Goal: Task Accomplishment & Management: Manage account settings

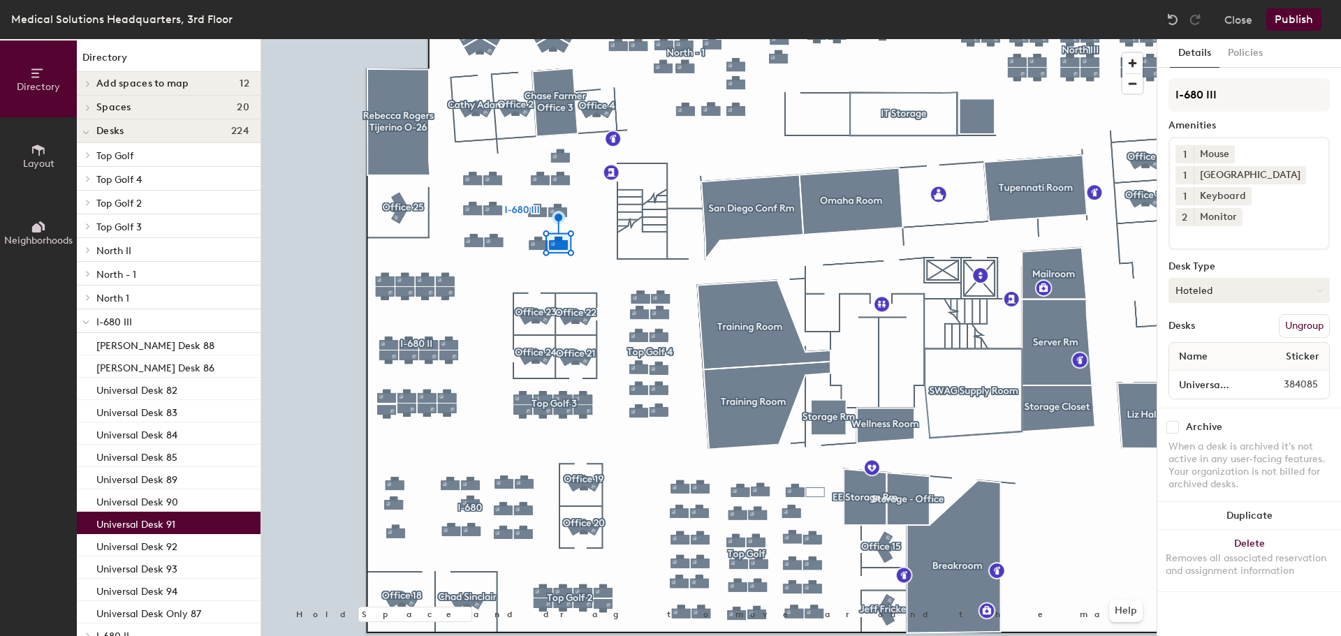
click at [1235, 278] on button "Hoteled" at bounding box center [1248, 290] width 161 height 25
click at [1207, 323] on div "Assigned" at bounding box center [1239, 333] width 140 height 21
click at [1231, 278] on button "Assigned" at bounding box center [1248, 290] width 161 height 25
click at [1193, 323] on div "Assigned" at bounding box center [1239, 333] width 140 height 21
click at [1298, 20] on button "Publish" at bounding box center [1293, 19] width 55 height 22
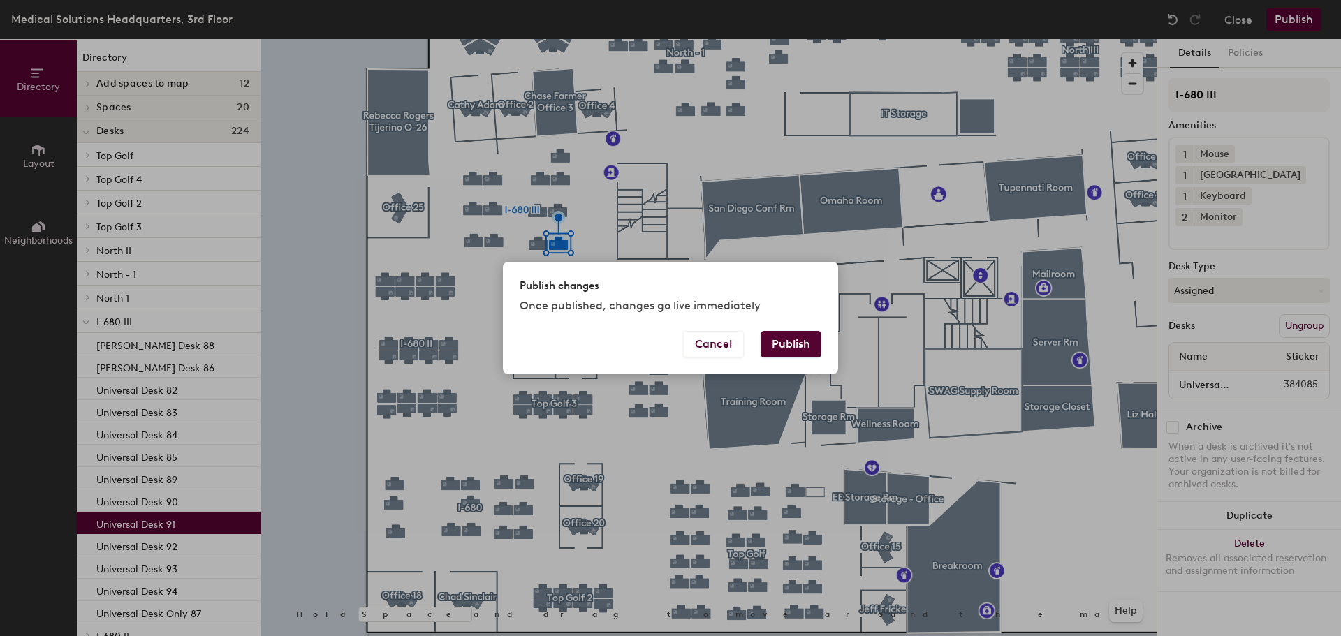
click at [795, 332] on button "Publish" at bounding box center [790, 344] width 61 height 27
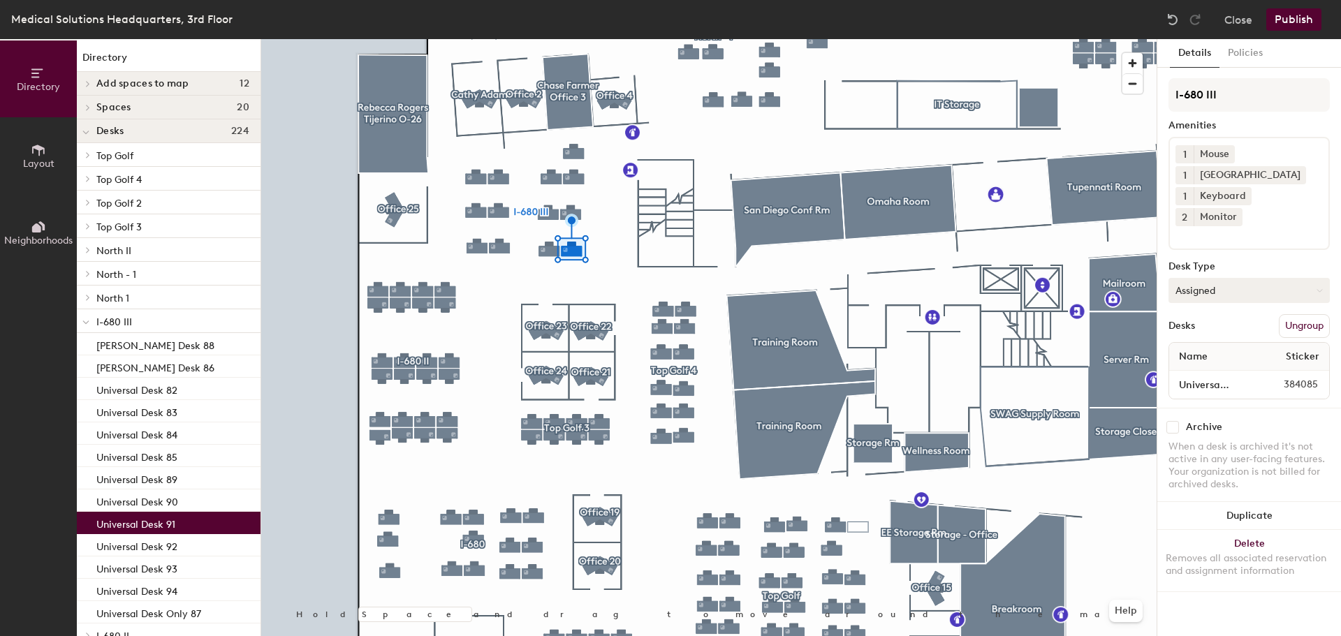
click at [1209, 278] on button "Assigned" at bounding box center [1248, 290] width 161 height 25
click at [1206, 365] on div "Hoteled" at bounding box center [1239, 375] width 140 height 21
click at [1295, 29] on button "Publish" at bounding box center [1293, 19] width 55 height 22
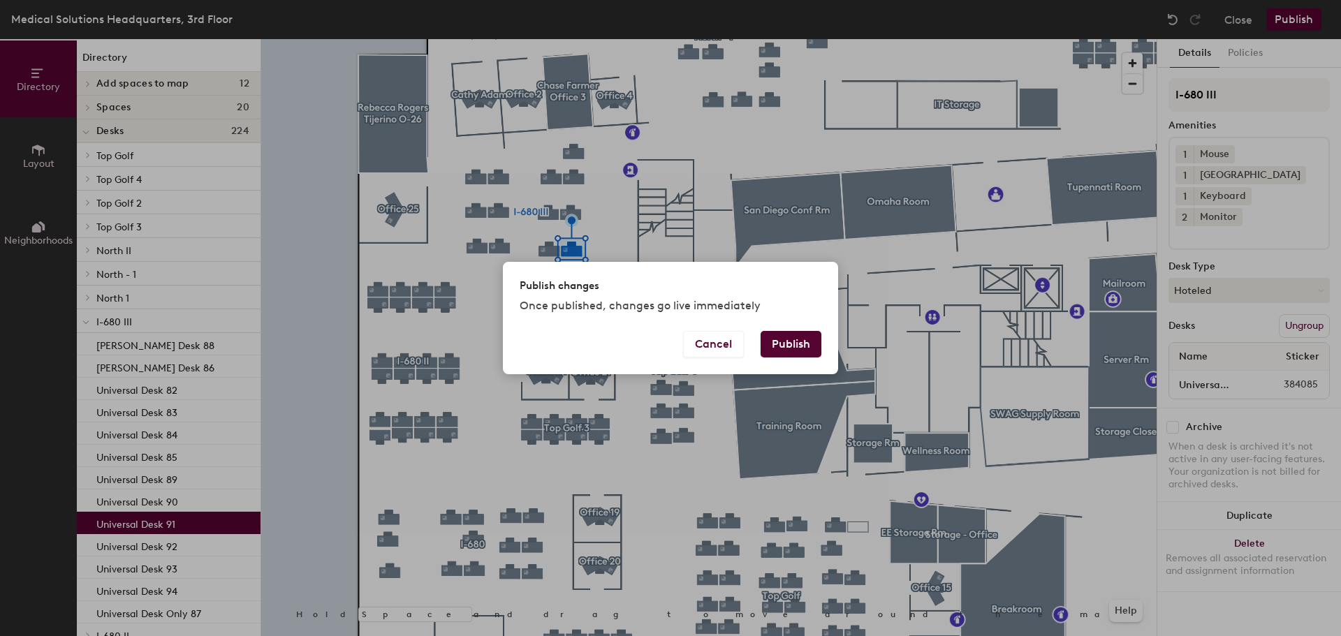
click at [800, 340] on button "Publish" at bounding box center [790, 344] width 61 height 27
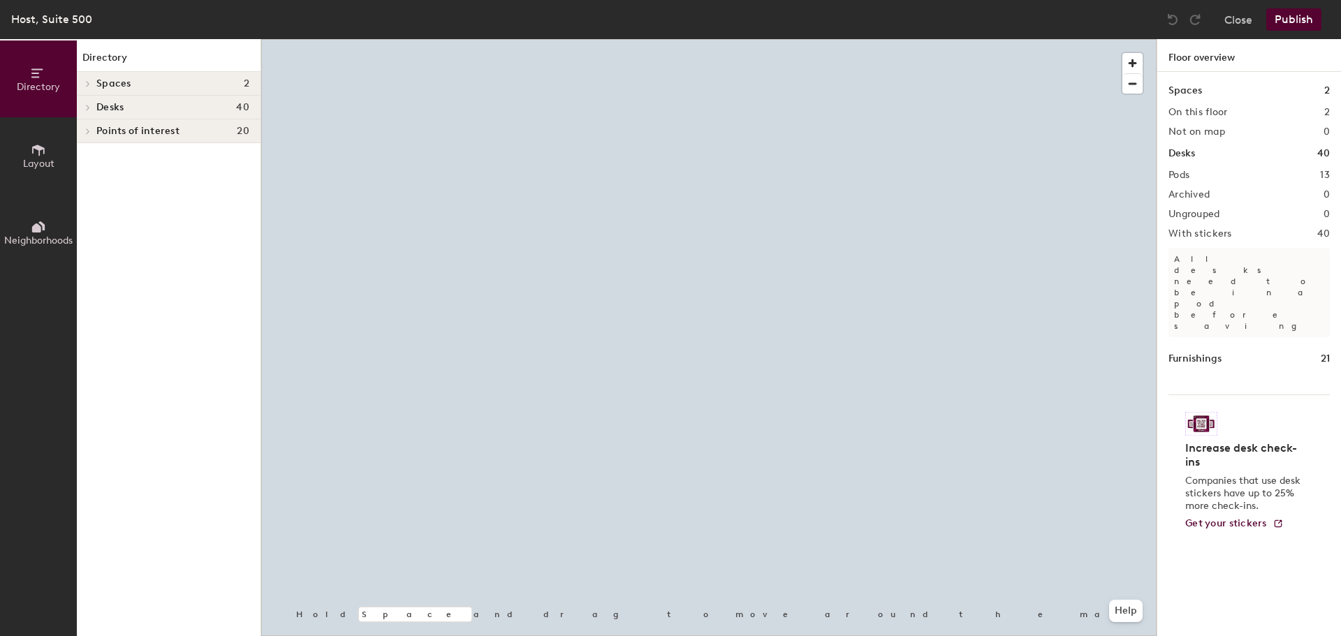
click at [494, 39] on div at bounding box center [708, 39] width 895 height 0
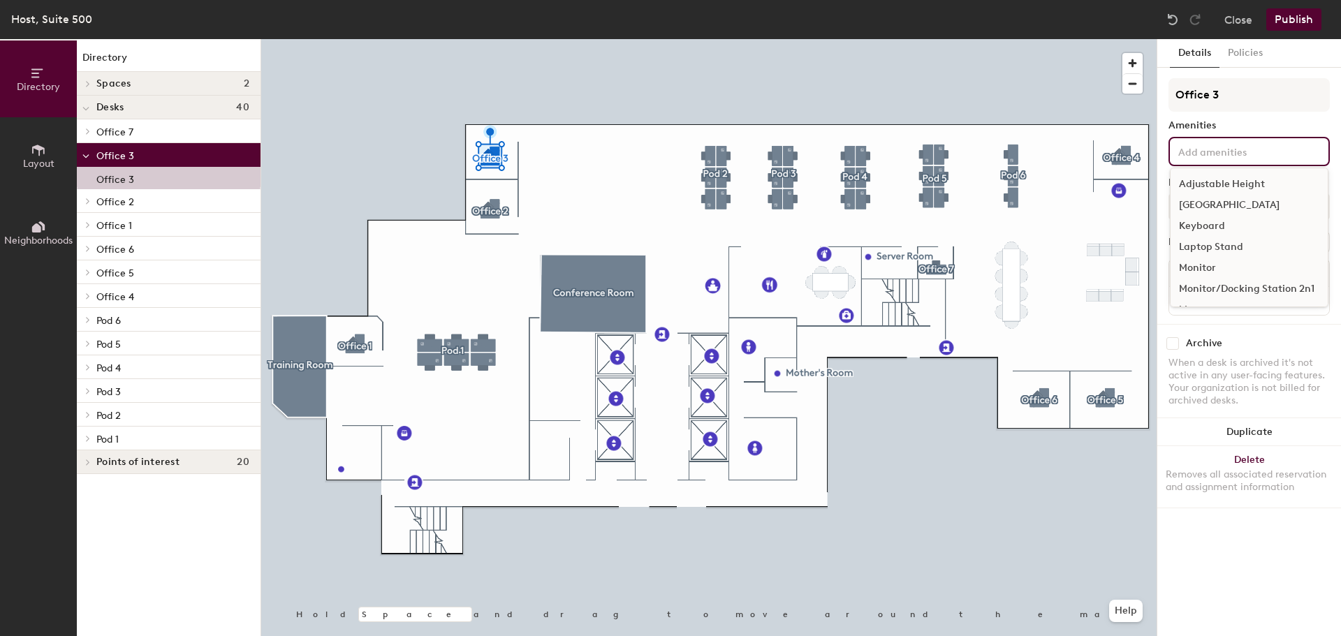
click at [1251, 153] on input at bounding box center [1238, 150] width 126 height 17
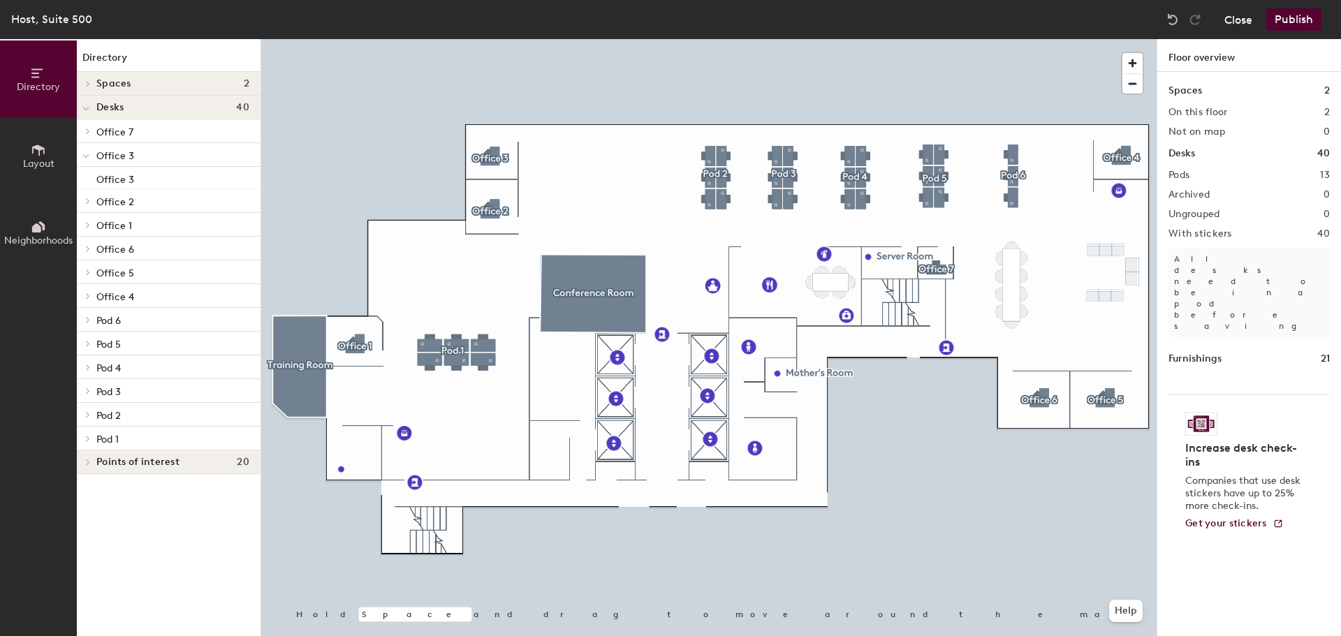
click at [1239, 25] on button "Close" at bounding box center [1238, 19] width 28 height 22
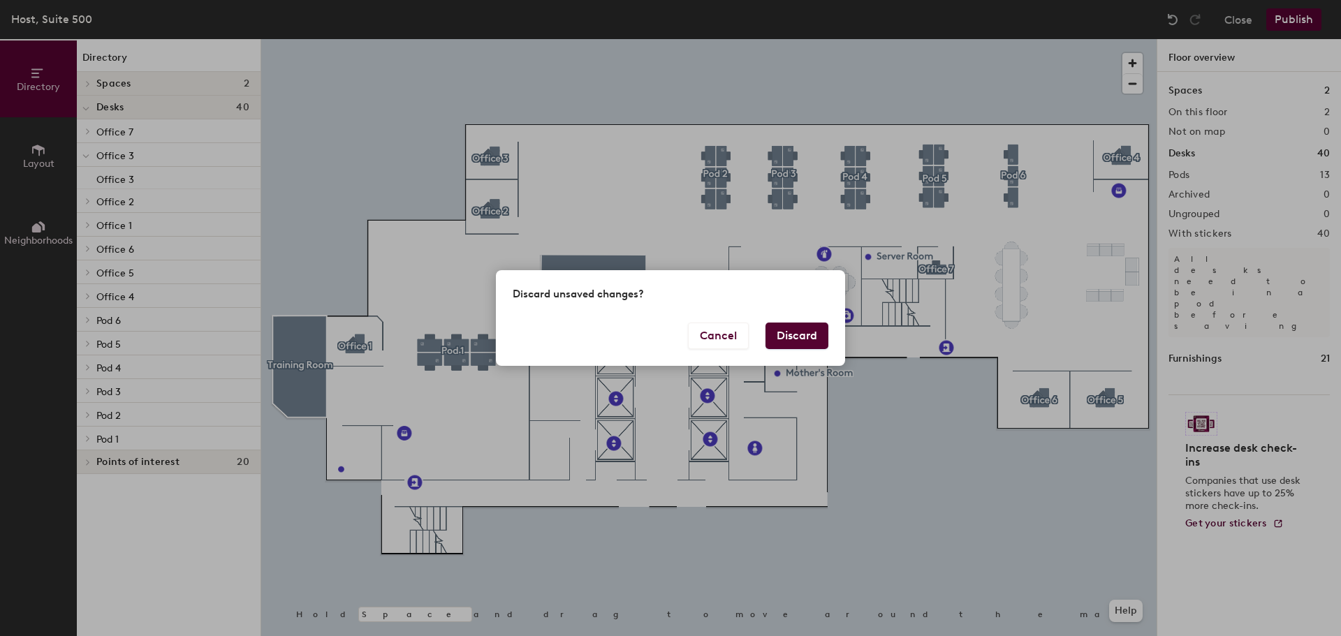
click at [804, 334] on button "Discard" at bounding box center [796, 336] width 63 height 27
